Goal: Check status: Check status

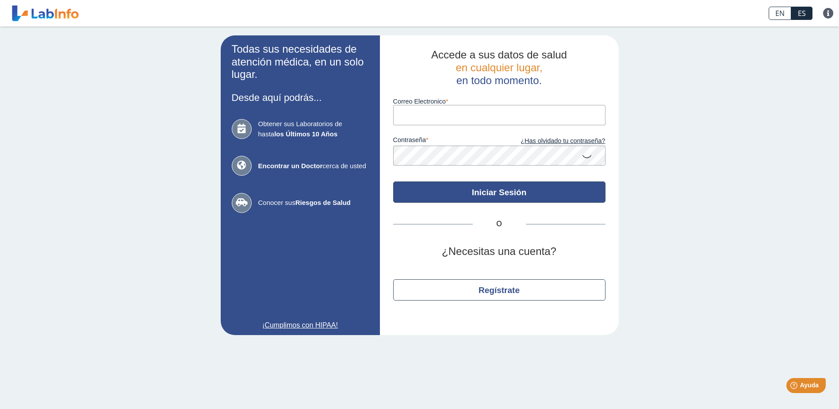
type input "[EMAIL_ADDRESS][DOMAIN_NAME]"
click at [502, 198] on button "Iniciar Sesión" at bounding box center [499, 191] width 212 height 21
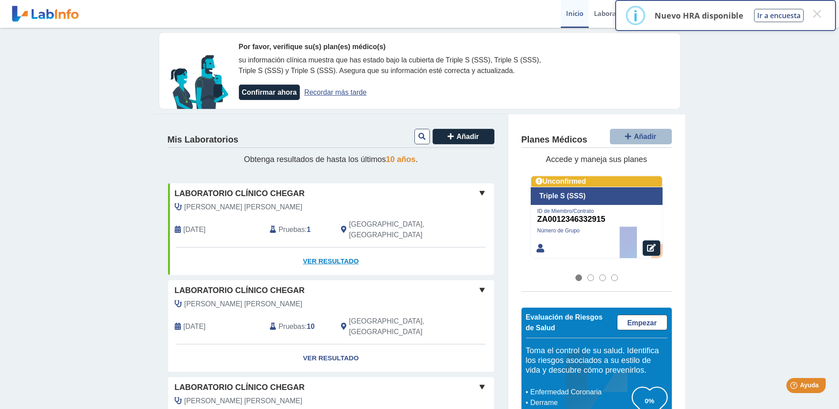
click at [320, 248] on link "Ver Resultado" at bounding box center [331, 261] width 326 height 28
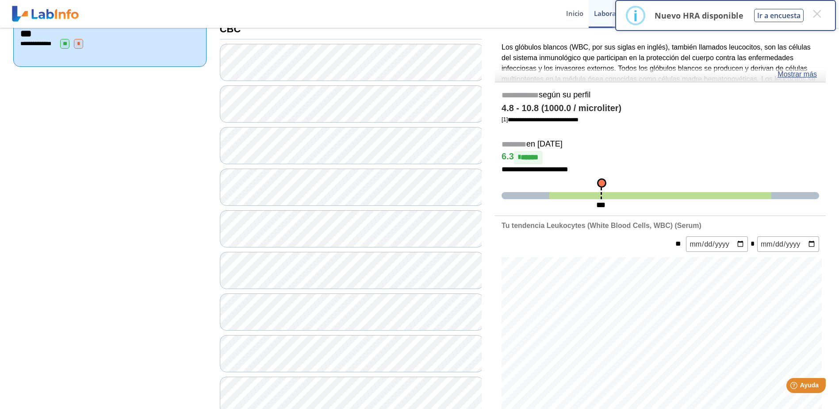
scroll to position [133, 0]
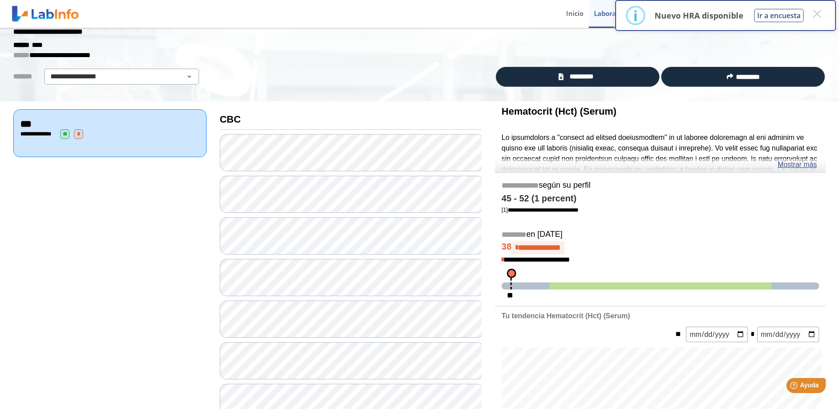
scroll to position [44, 0]
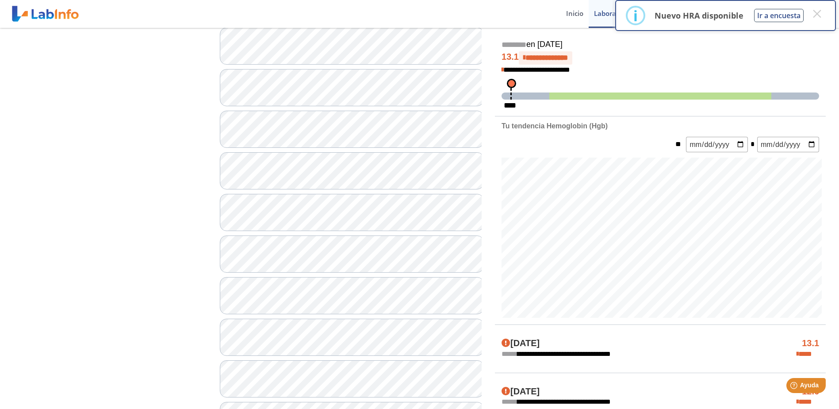
scroll to position [177, 0]
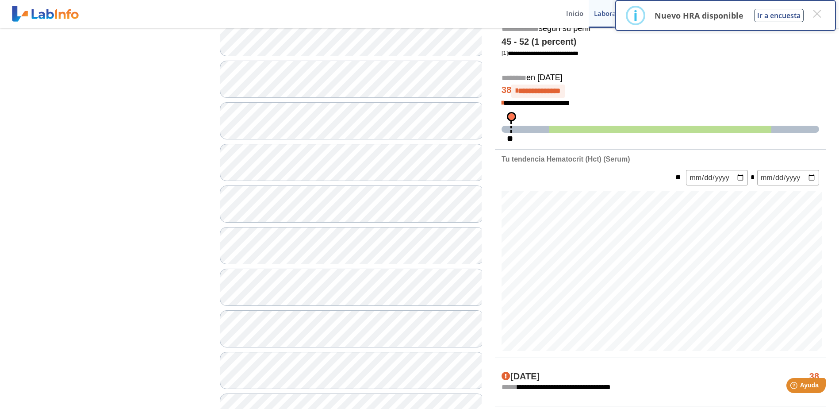
scroll to position [177, 0]
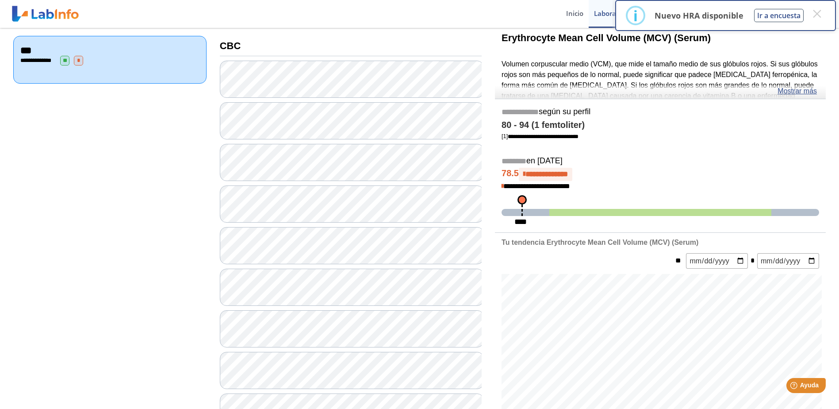
scroll to position [89, 0]
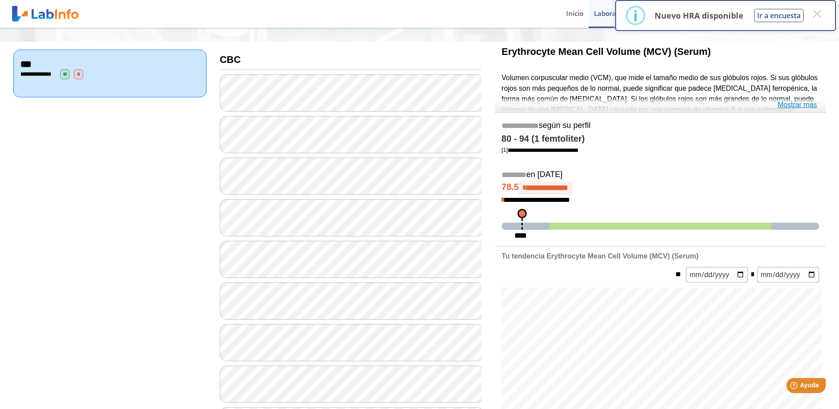
click at [793, 104] on link "Mostrar más" at bounding box center [797, 105] width 39 height 11
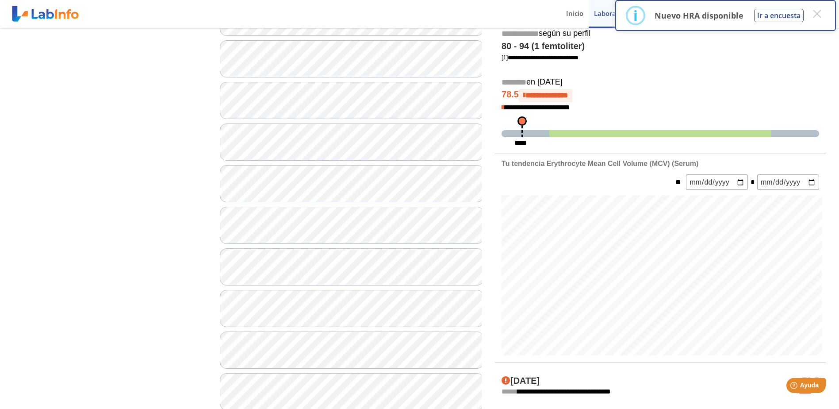
scroll to position [205, 0]
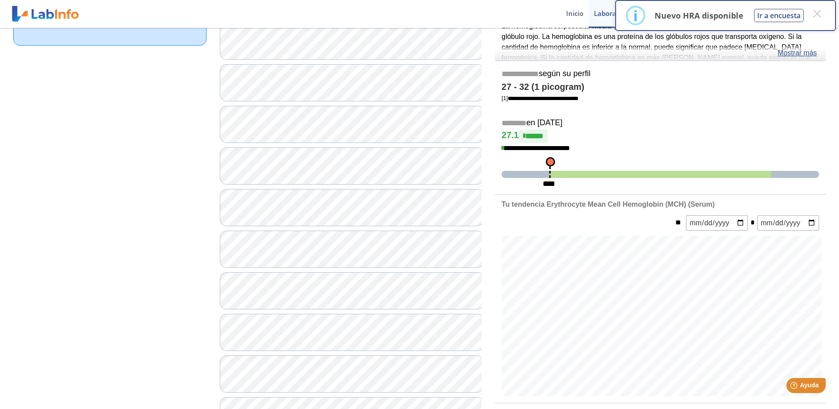
scroll to position [117, 0]
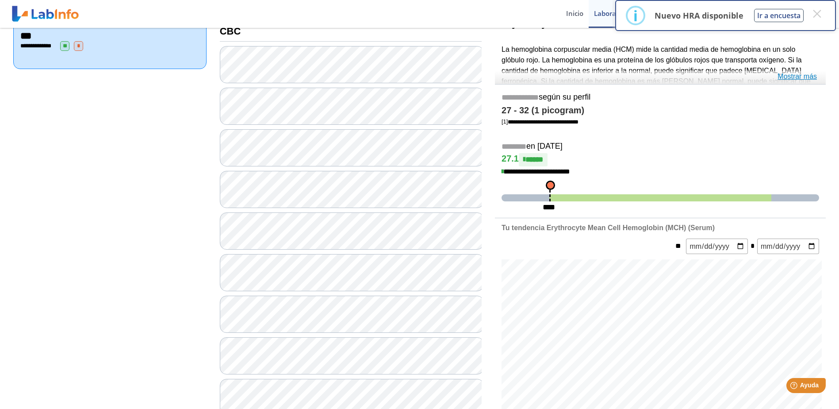
click at [809, 76] on link "Mostrar más" at bounding box center [797, 76] width 39 height 11
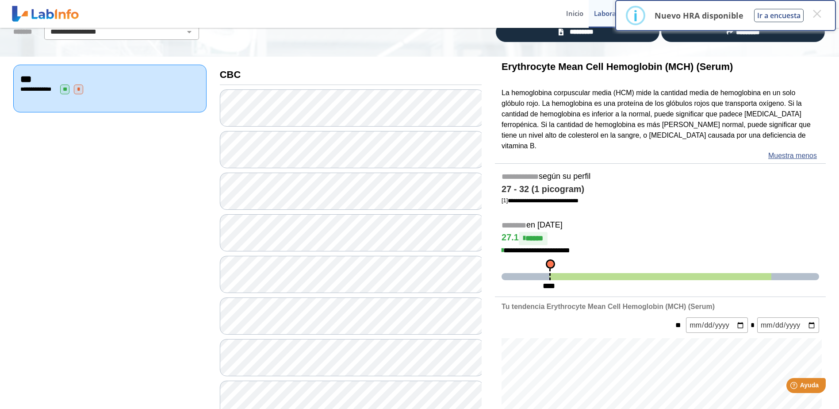
scroll to position [73, 0]
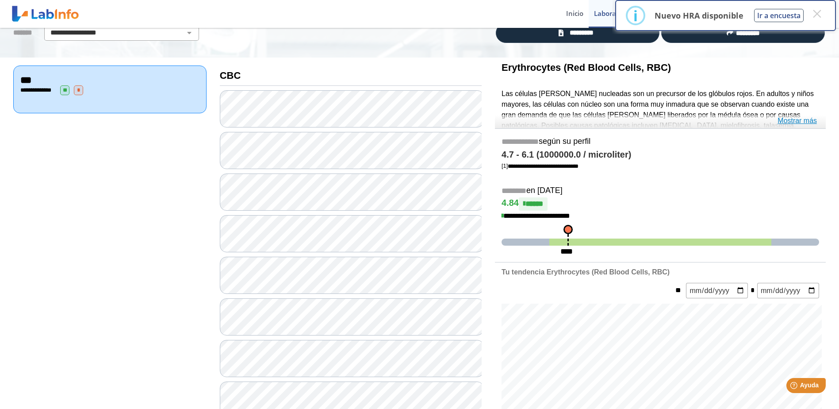
click at [793, 121] on link "Mostrar más" at bounding box center [797, 120] width 39 height 11
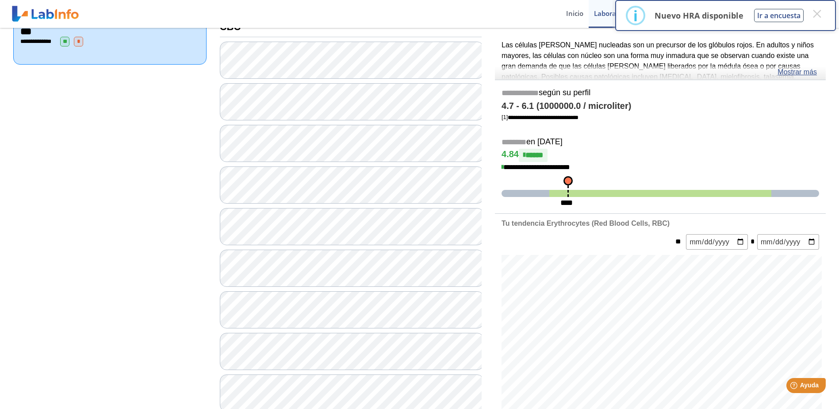
scroll to position [117, 0]
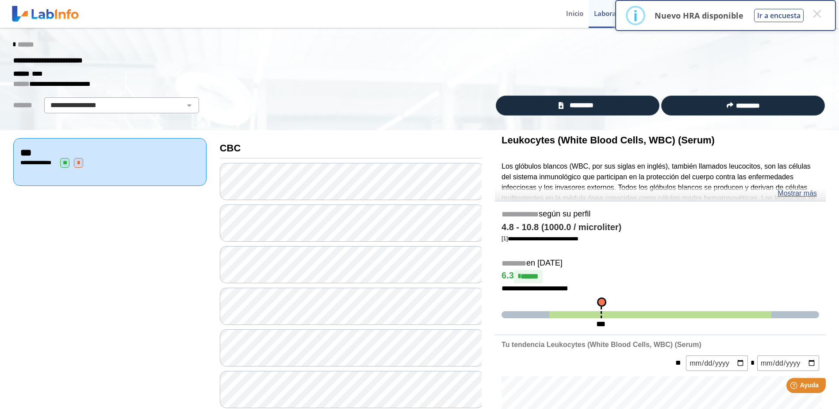
click at [13, 45] on icon at bounding box center [14, 44] width 2 height 7
